Goal: Find contact information: Find contact information

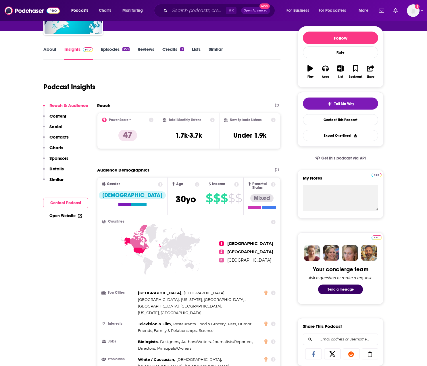
scroll to position [65, 0]
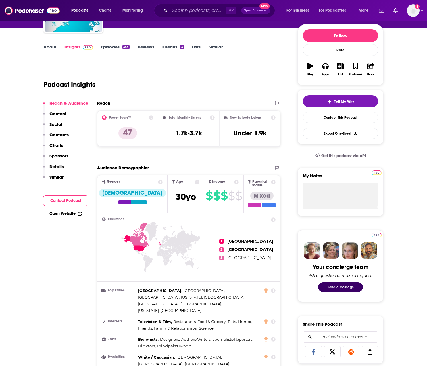
click at [66, 132] on p "Contacts" at bounding box center [58, 134] width 19 height 5
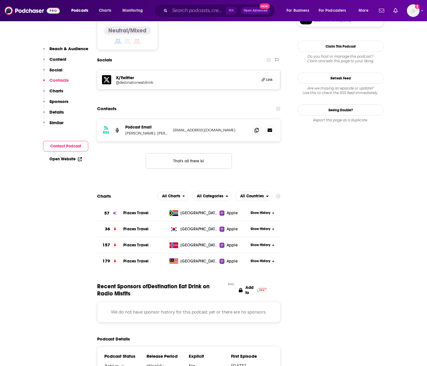
scroll to position [466, 0]
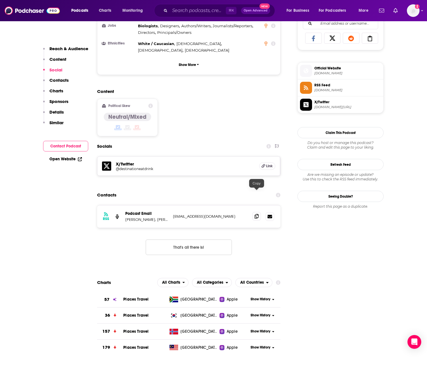
click at [256, 214] on icon at bounding box center [256, 216] width 4 height 5
click at [199, 9] on input "Search podcasts, credits, & more..." at bounding box center [198, 10] width 56 height 9
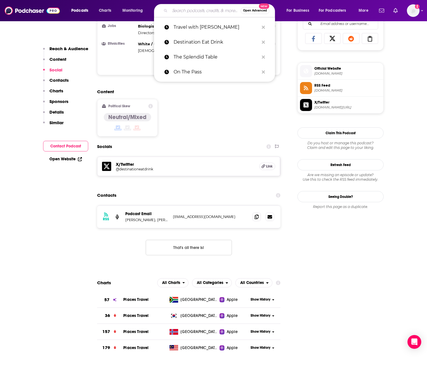
paste input "A Taste of the Past"
type input "A Taste of the Past"
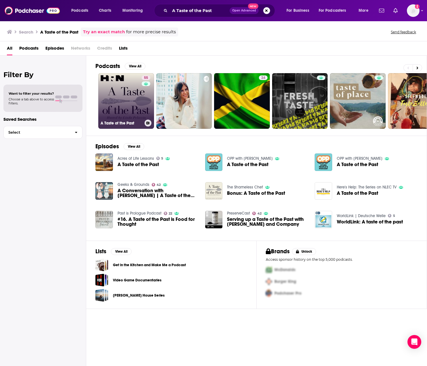
click at [112, 109] on link "55 A Taste of the Past" at bounding box center [126, 101] width 56 height 56
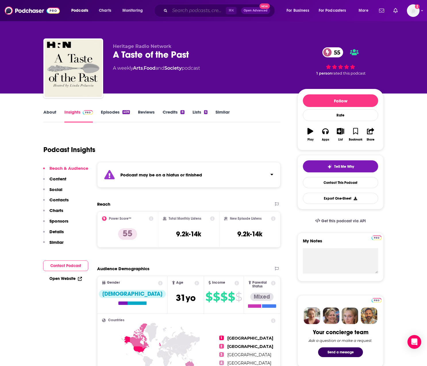
click at [198, 12] on input "Search podcasts, credits, & more..." at bounding box center [198, 10] width 56 height 9
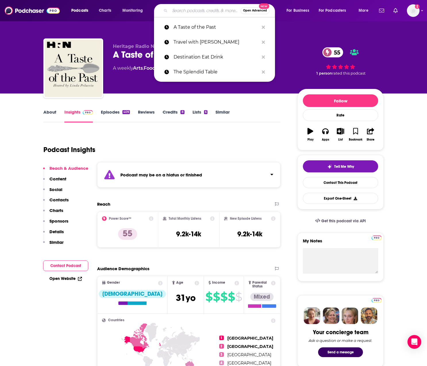
paste input "On The Pass"
type input "On The Pass"
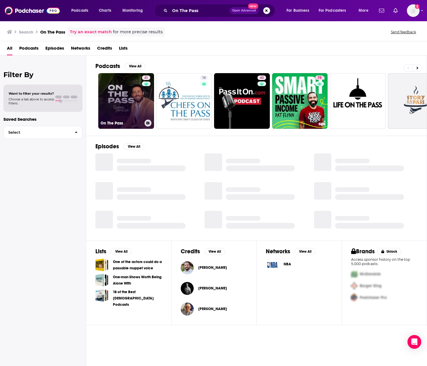
click at [130, 101] on link "41 On The Pass" at bounding box center [126, 101] width 56 height 56
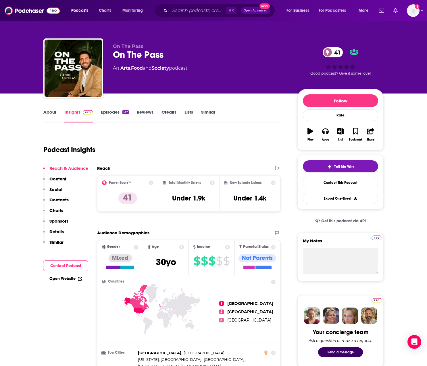
click at [60, 201] on p "Contacts" at bounding box center [58, 199] width 19 height 5
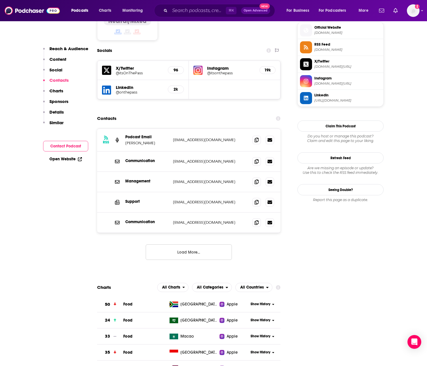
scroll to position [486, 0]
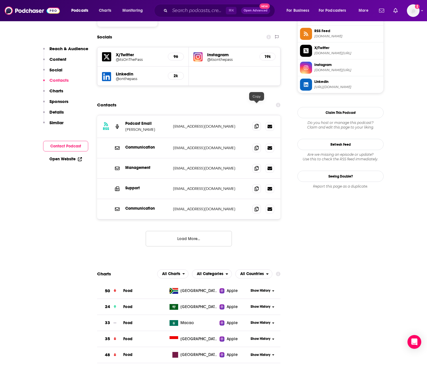
click at [255, 124] on icon at bounding box center [256, 126] width 4 height 5
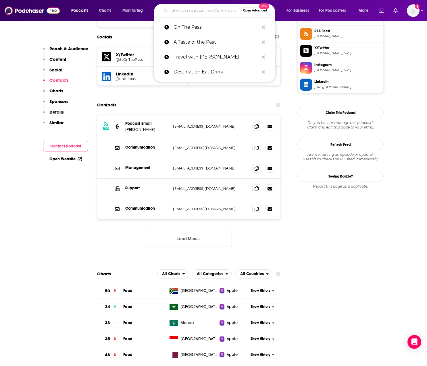
click at [190, 11] on input "Search podcasts, credits, & more..." at bounding box center [205, 10] width 71 height 9
paste input "Splendid Table"
type input "Splendid Table"
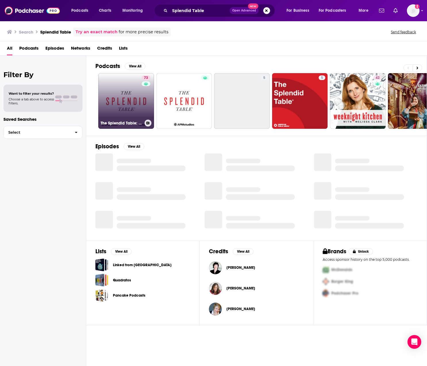
click at [113, 90] on link "73 The Splendid Table: Conversations & Recipes For Curious Cooks & Eaters" at bounding box center [126, 101] width 56 height 56
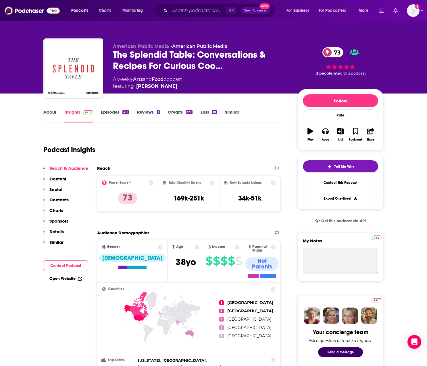
click at [61, 199] on p "Contacts" at bounding box center [58, 199] width 19 height 5
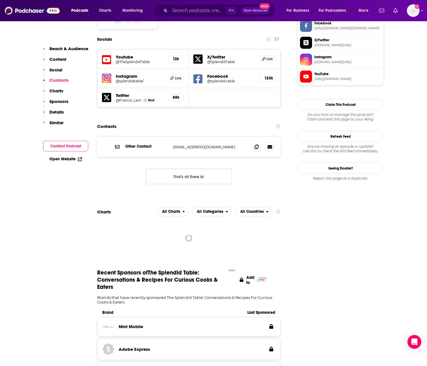
scroll to position [505, 0]
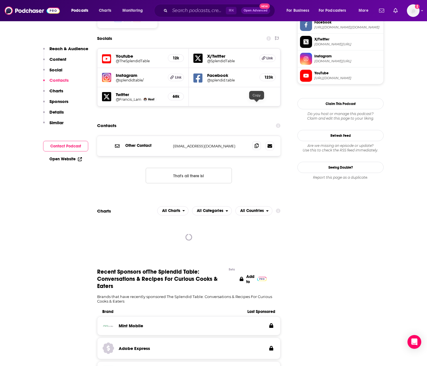
click at [258, 144] on icon at bounding box center [256, 146] width 4 height 5
click at [198, 9] on input "Search podcasts, credits, & more..." at bounding box center [198, 10] width 56 height 9
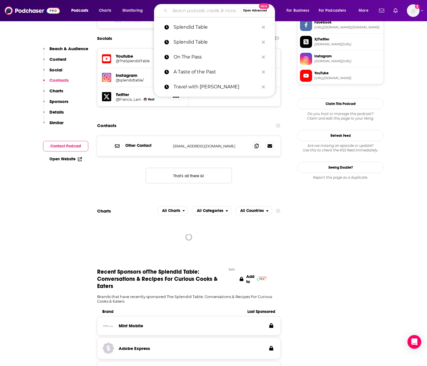
paste input "Ingredient Insiders: Where Chefs Talk"
type input "Ingredient Insiders: Where Chefs Talk"
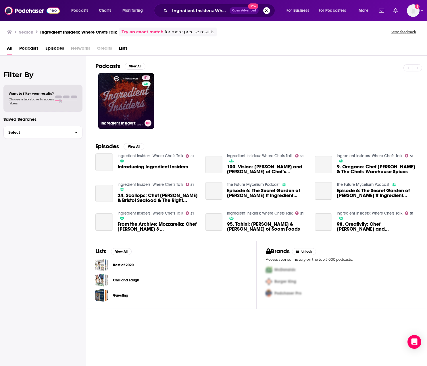
click at [141, 98] on link "51 Ingredient Insiders: Where Chefs Talk" at bounding box center [126, 101] width 56 height 56
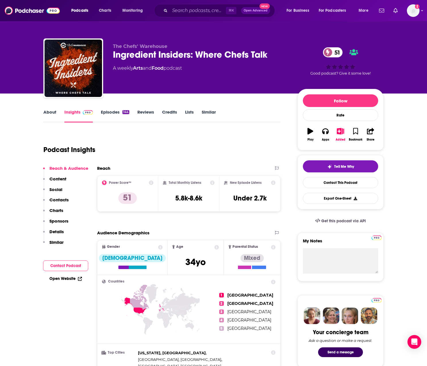
click at [57, 199] on p "Contacts" at bounding box center [58, 199] width 19 height 5
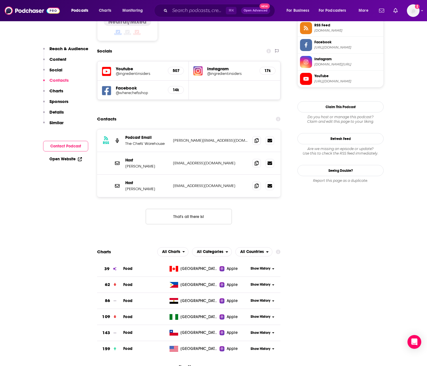
scroll to position [492, 0]
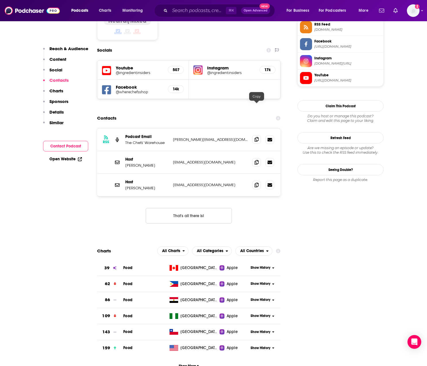
click at [257, 137] on icon at bounding box center [256, 139] width 4 height 5
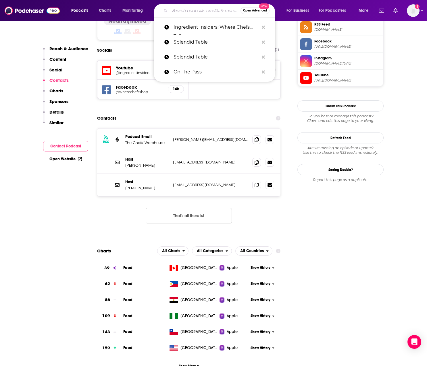
click at [194, 14] on input "Search podcasts, credits, & more..." at bounding box center [205, 10] width 71 height 9
paste input "Dish"
type input "Dish"
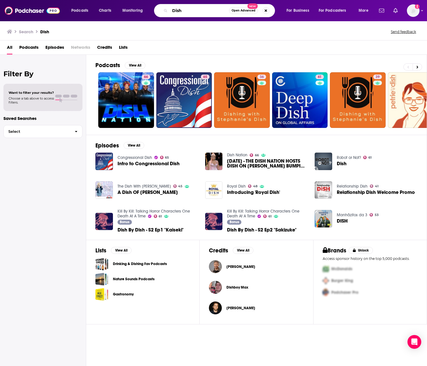
drag, startPoint x: 196, startPoint y: 13, endPoint x: 157, endPoint y: 10, distance: 38.3
click at [157, 10] on div "Dish Open Advanced New" at bounding box center [214, 10] width 121 height 13
paste input "Food with [PERSON_NAME]"
type input "Food with [PERSON_NAME]"
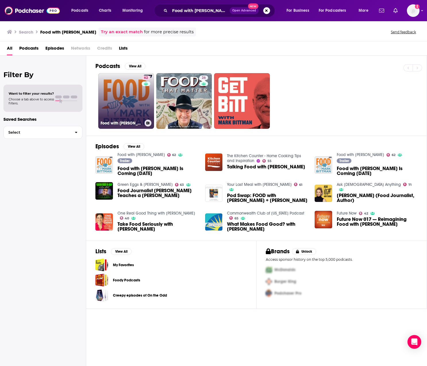
click at [133, 101] on link "62 Food with [PERSON_NAME]" at bounding box center [126, 101] width 56 height 56
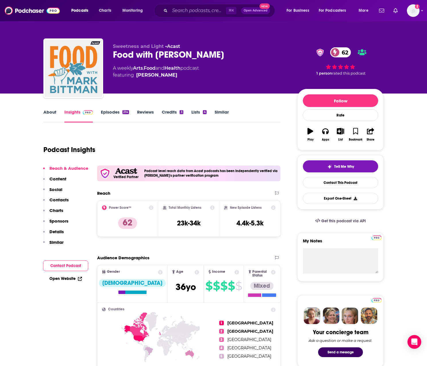
click at [61, 199] on p "Contacts" at bounding box center [58, 199] width 19 height 5
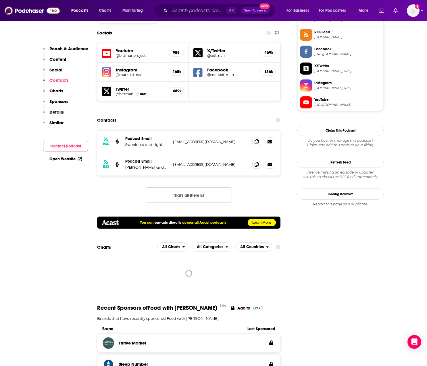
scroll to position [536, 0]
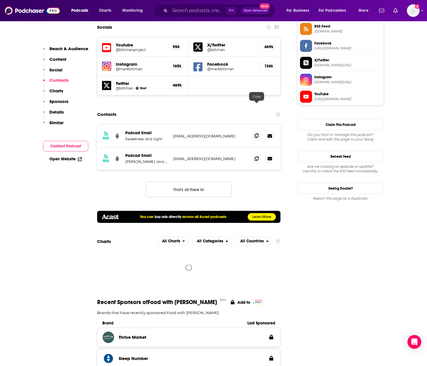
click at [257, 134] on icon at bounding box center [256, 136] width 4 height 5
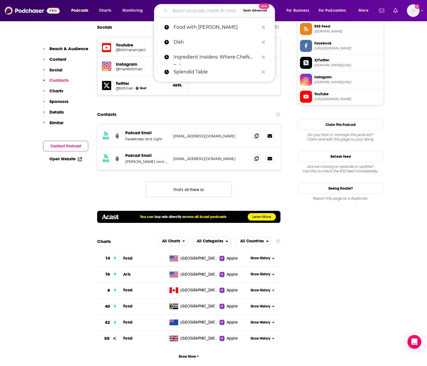
click at [192, 14] on input "Search podcasts, credits, & more..." at bounding box center [205, 10] width 71 height 9
paste input "Food Network Obsessed"
type input "Food Network Obsessed"
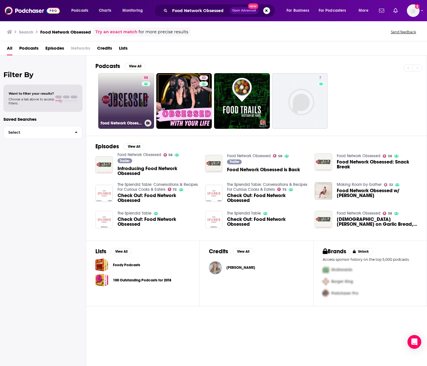
click at [127, 102] on link "58 Food Network Obsessed" at bounding box center [126, 101] width 56 height 56
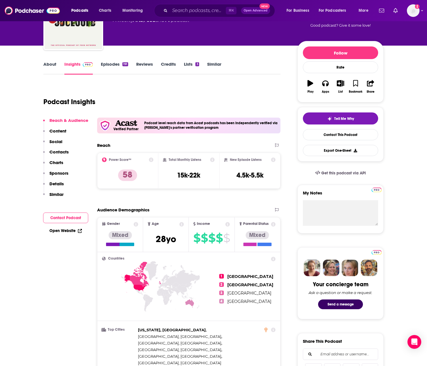
scroll to position [49, 0]
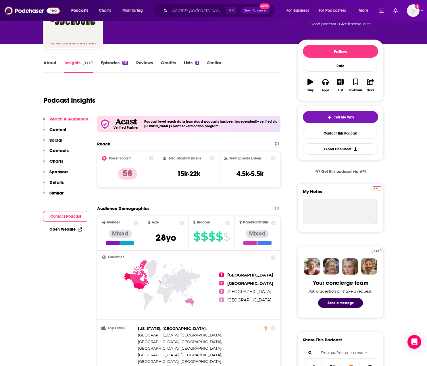
click at [58, 151] on p "Contacts" at bounding box center [58, 150] width 19 height 5
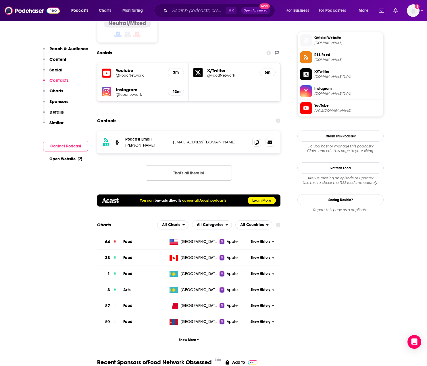
scroll to position [511, 0]
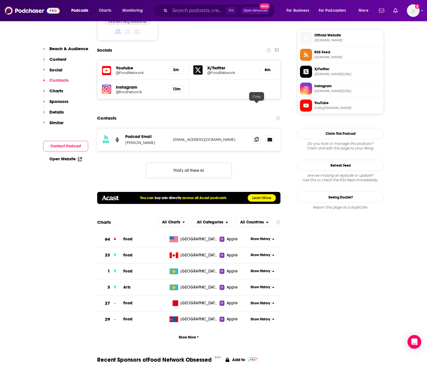
click at [256, 137] on icon at bounding box center [256, 139] width 4 height 5
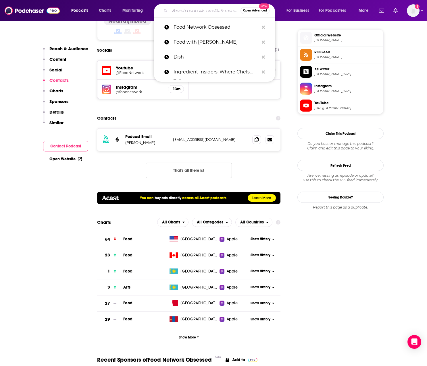
click at [208, 13] on input "Search podcasts, credits, & more..." at bounding box center [205, 10] width 71 height 9
paste input "The Restaurant Report"
type input "The Restaurant Report"
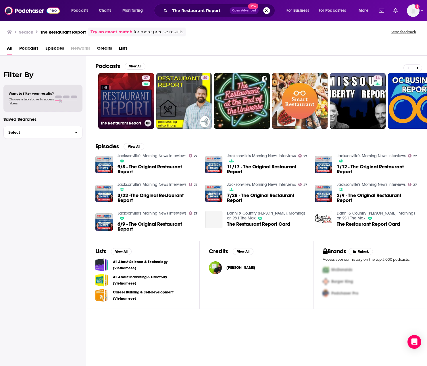
click at [119, 98] on link "37 The Restaurant Report" at bounding box center [126, 101] width 56 height 56
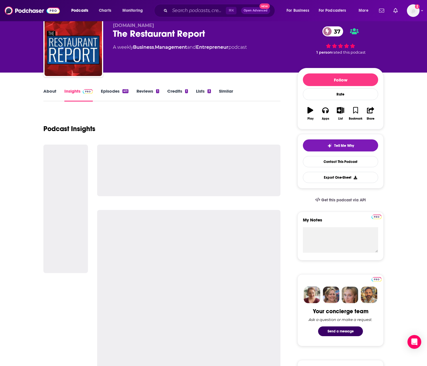
scroll to position [30, 0]
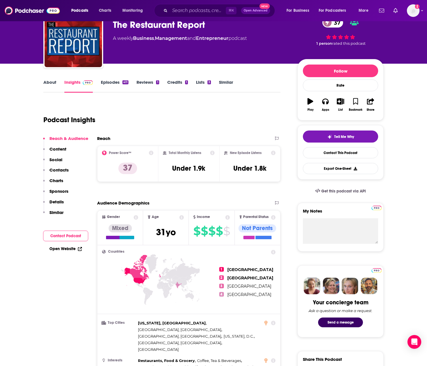
click at [62, 169] on p "Contacts" at bounding box center [58, 169] width 19 height 5
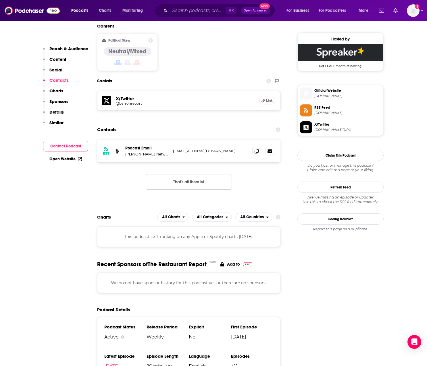
scroll to position [473, 0]
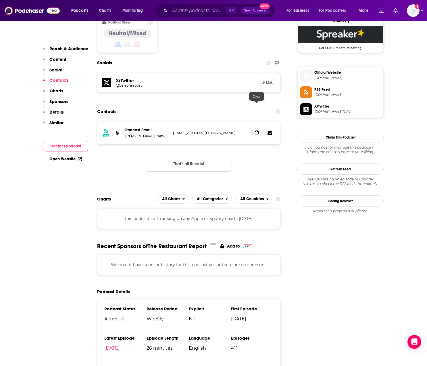
click at [258, 131] on icon at bounding box center [256, 133] width 4 height 5
